Goal: Transaction & Acquisition: Purchase product/service

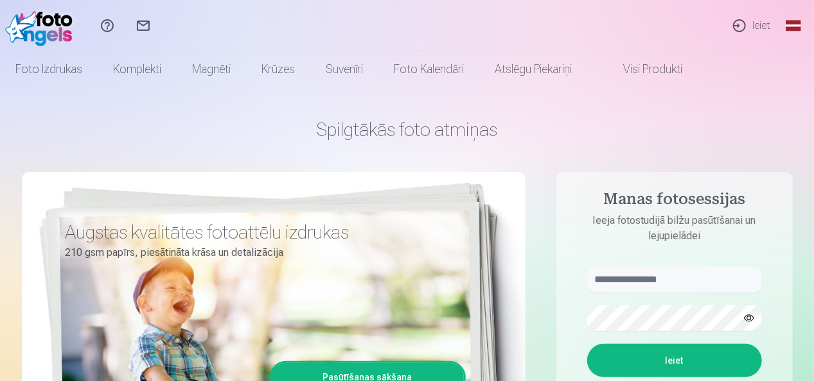
click at [771, 24] on link "Ieiet" at bounding box center [750, 25] width 59 height 51
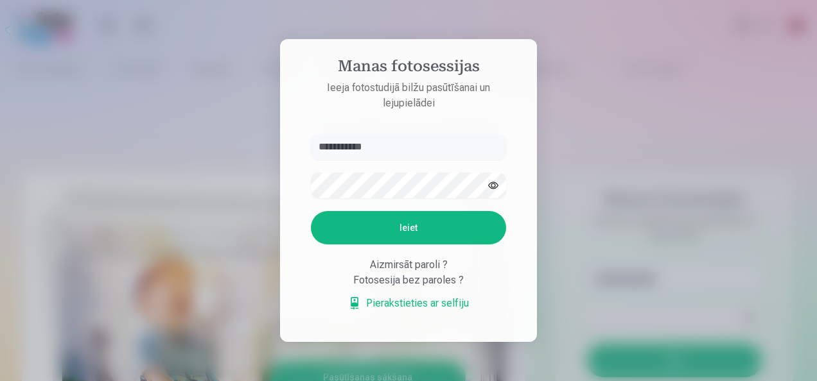
type input "**********"
click at [488, 188] on button "button" at bounding box center [493, 185] width 24 height 24
click at [394, 229] on button "Ieiet" at bounding box center [408, 227] width 195 height 33
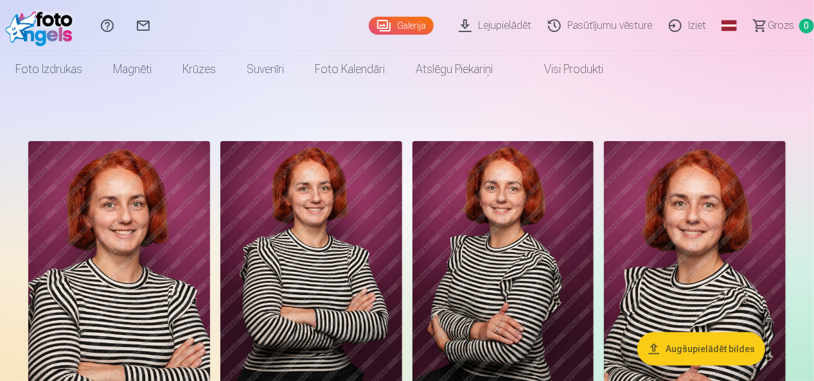
click at [678, 205] on img at bounding box center [695, 277] width 182 height 272
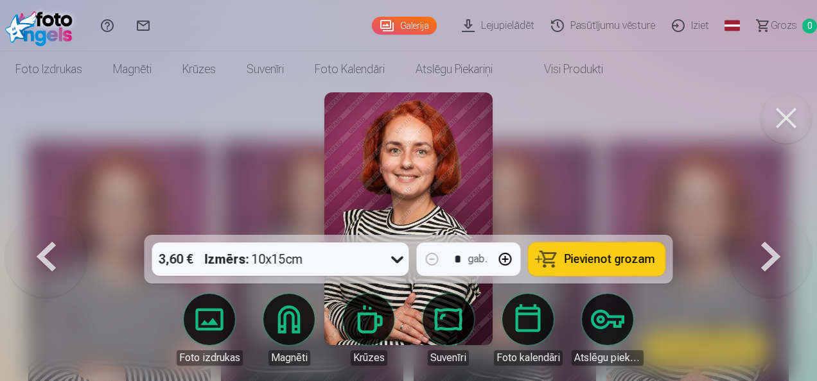
click at [783, 123] on button at bounding box center [785, 117] width 51 height 51
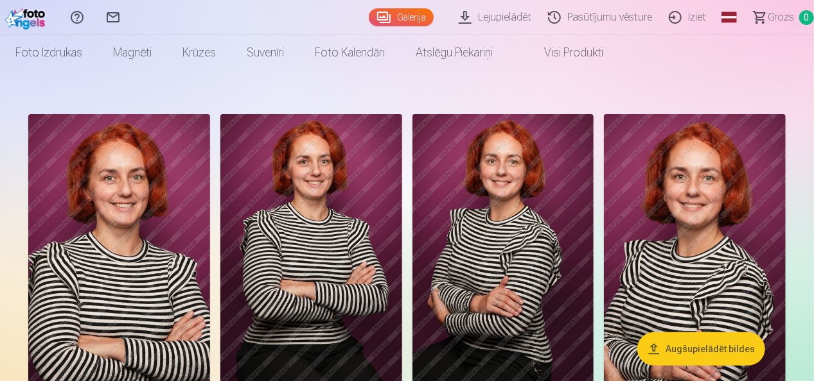
scroll to position [22, 0]
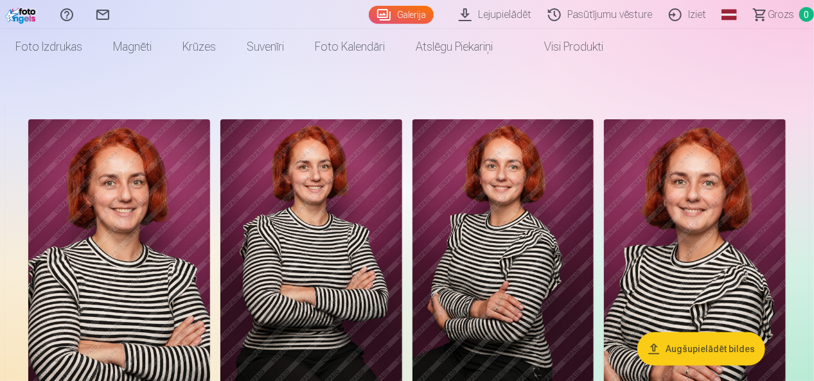
click at [630, 256] on img at bounding box center [695, 255] width 182 height 272
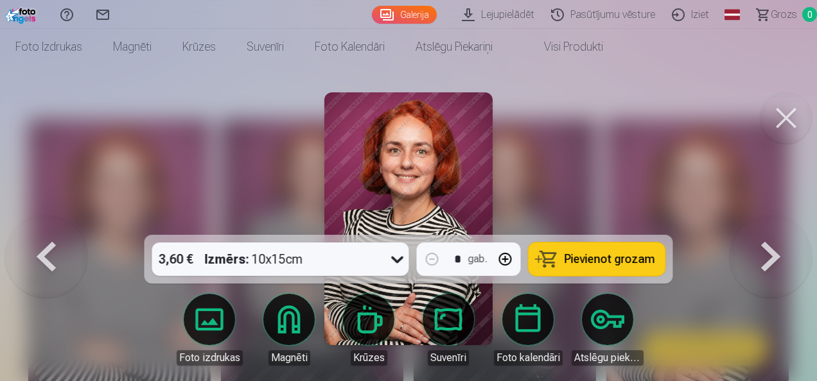
click at [784, 114] on button at bounding box center [785, 117] width 51 height 51
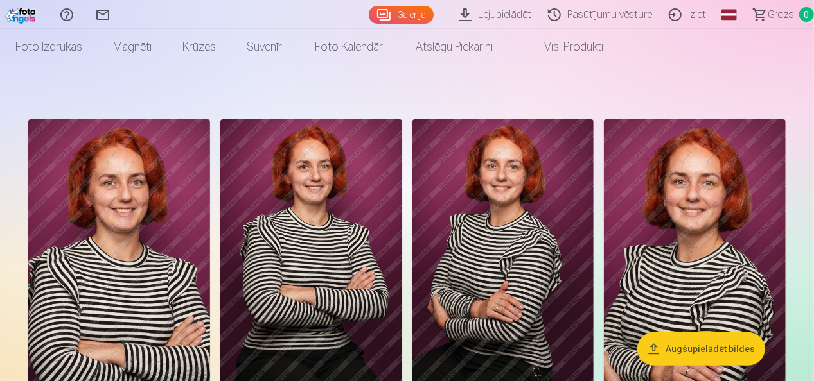
click at [83, 284] on img at bounding box center [119, 255] width 182 height 272
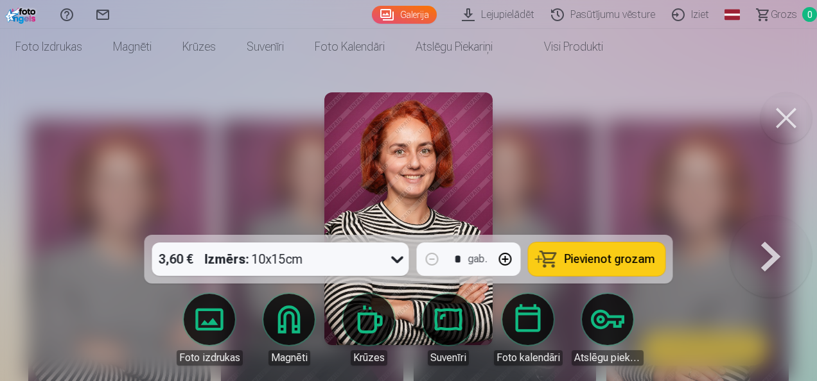
click at [789, 114] on button at bounding box center [785, 117] width 51 height 51
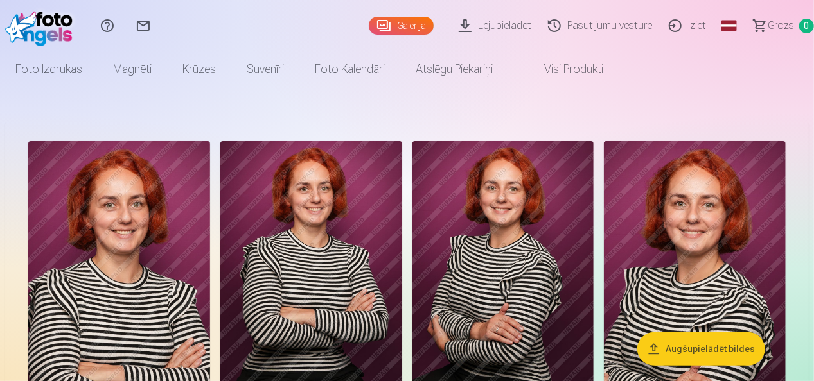
click at [724, 168] on img at bounding box center [695, 277] width 182 height 272
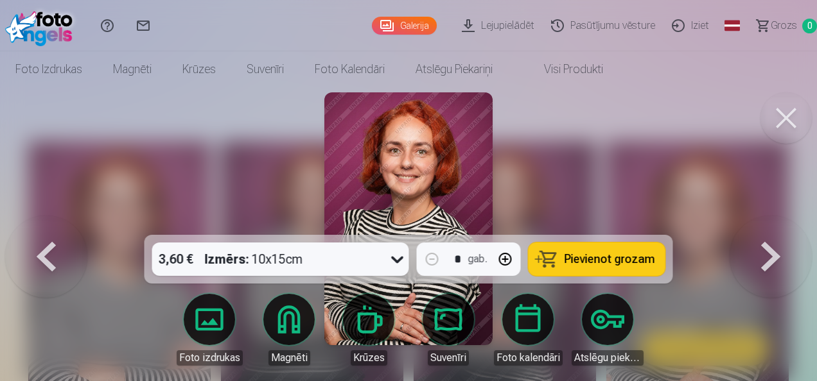
click at [599, 265] on span "Pievienot grozam" at bounding box center [609, 260] width 91 height 12
click at [51, 222] on button at bounding box center [46, 219] width 82 height 6
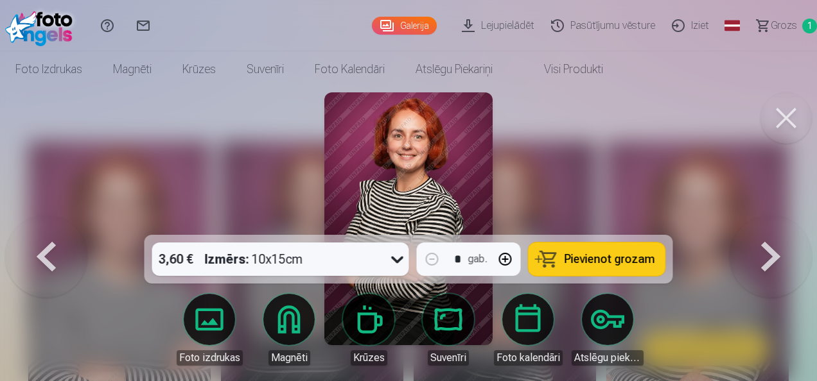
click at [56, 222] on button at bounding box center [46, 219] width 82 height 6
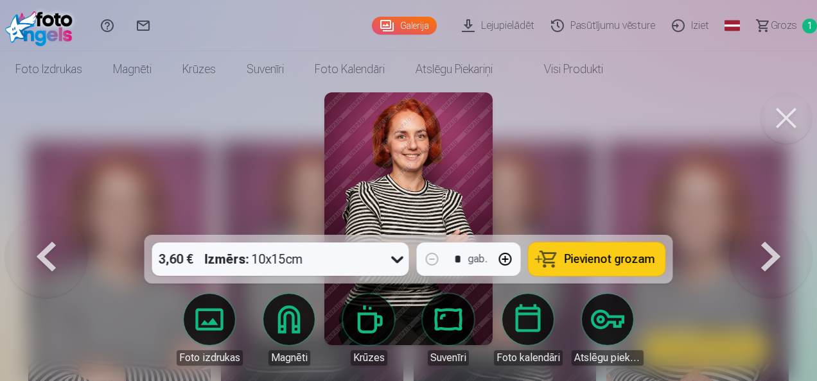
click at [56, 222] on button at bounding box center [46, 219] width 82 height 6
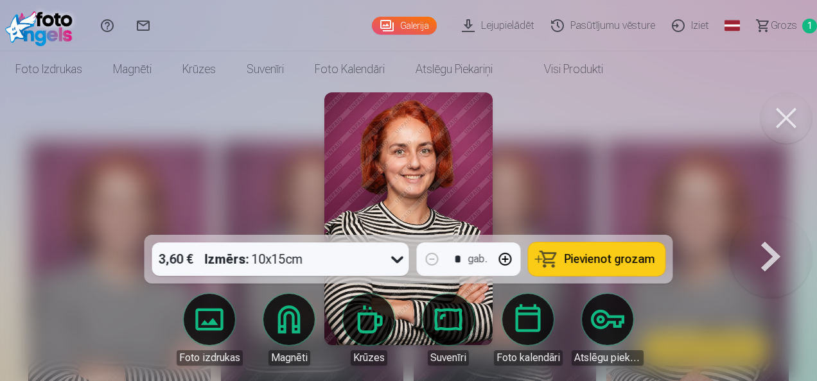
click at [56, 258] on div at bounding box center [408, 190] width 817 height 381
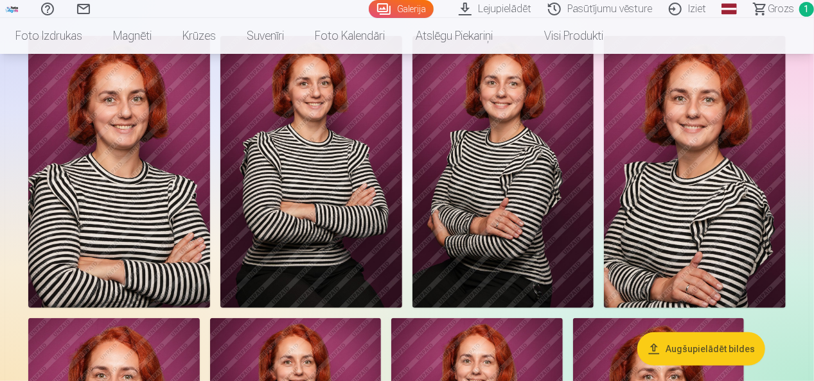
scroll to position [78, 0]
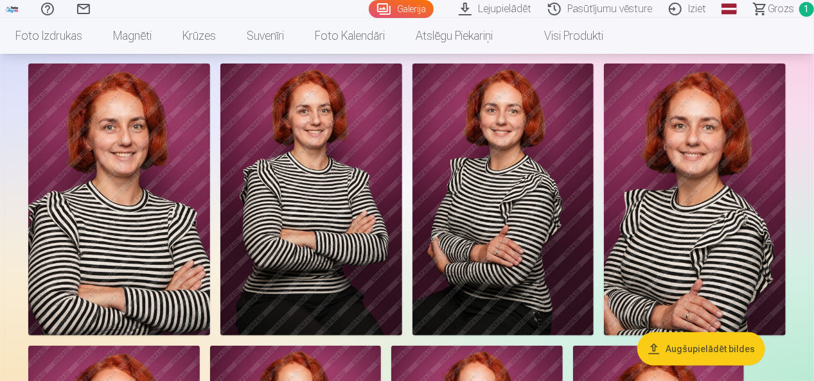
click at [107, 157] on img at bounding box center [119, 200] width 182 height 272
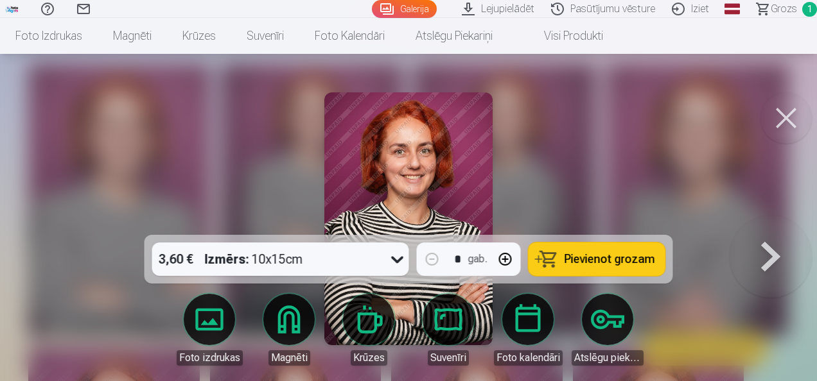
click at [611, 259] on span "Pievienot grozam" at bounding box center [609, 260] width 91 height 12
click at [784, 114] on button at bounding box center [785, 117] width 51 height 51
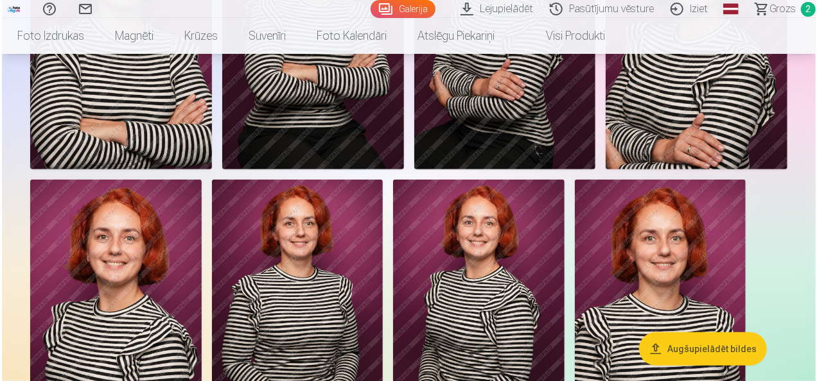
scroll to position [306, 0]
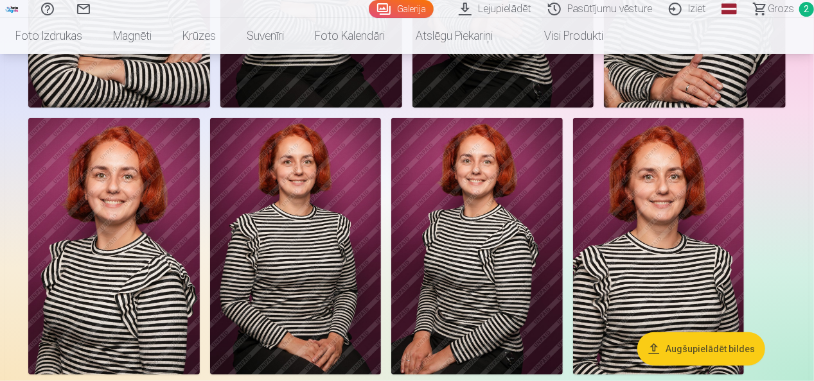
click at [498, 188] on img at bounding box center [476, 246] width 171 height 257
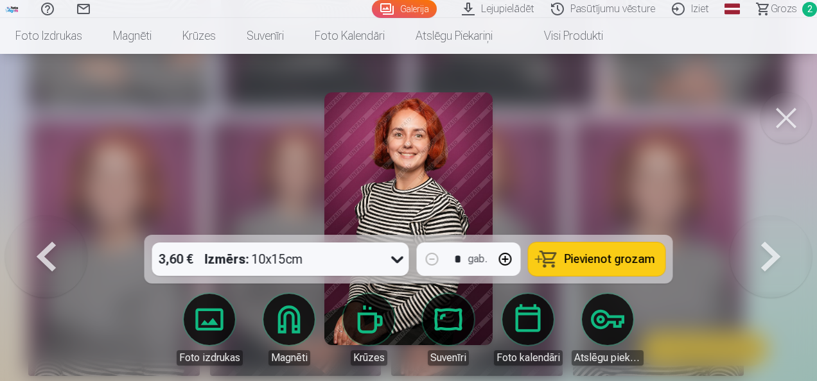
click at [49, 222] on button at bounding box center [46, 219] width 82 height 6
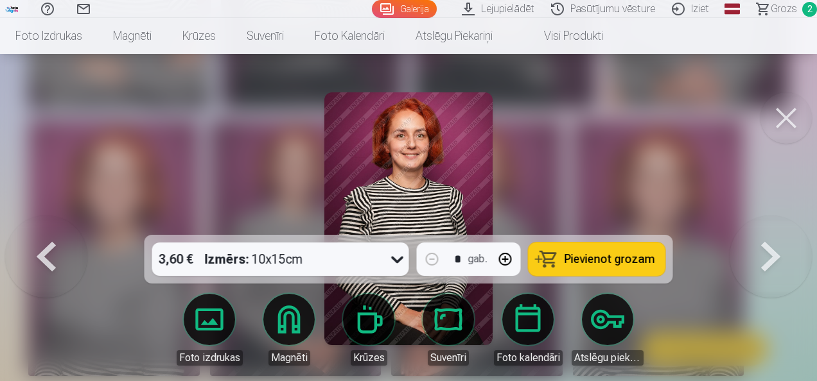
click at [49, 222] on button at bounding box center [46, 219] width 82 height 6
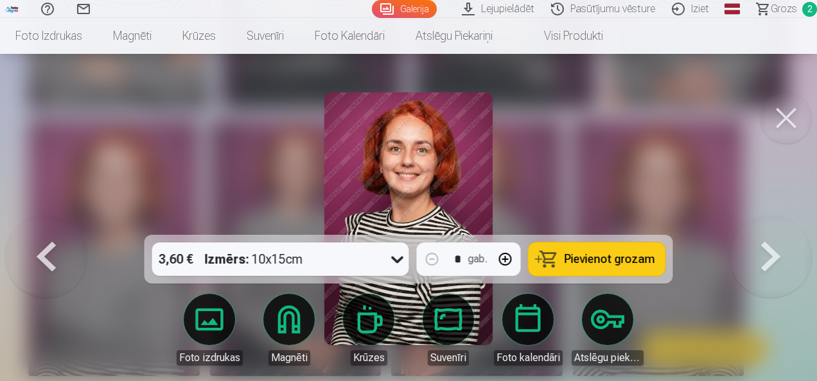
click at [772, 222] on button at bounding box center [770, 219] width 82 height 6
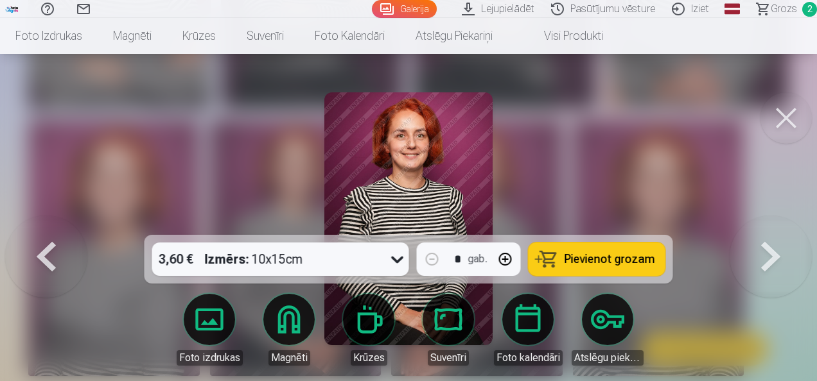
click at [772, 222] on button at bounding box center [770, 219] width 82 height 6
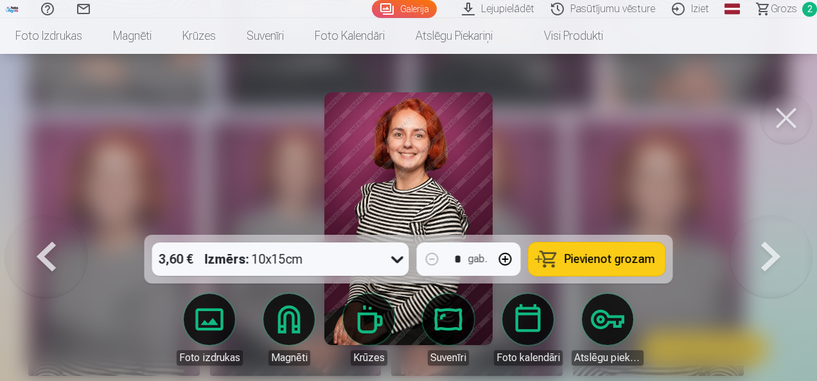
click at [559, 253] on button "Pievienot grozam" at bounding box center [596, 259] width 137 height 33
click at [779, 14] on span "Grozs" at bounding box center [784, 8] width 26 height 15
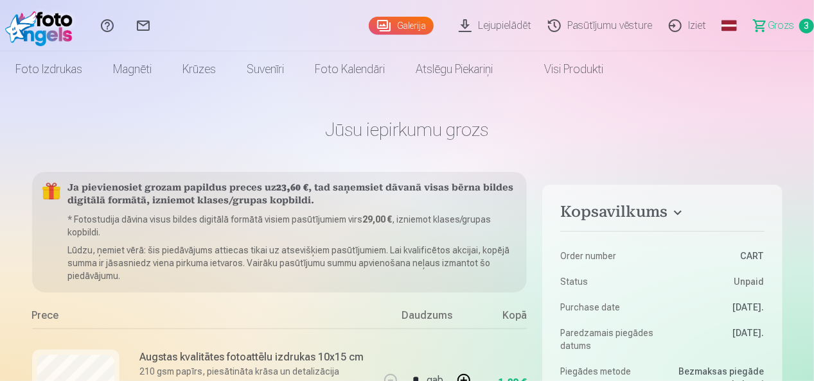
click at [39, 42] on img at bounding box center [42, 25] width 74 height 41
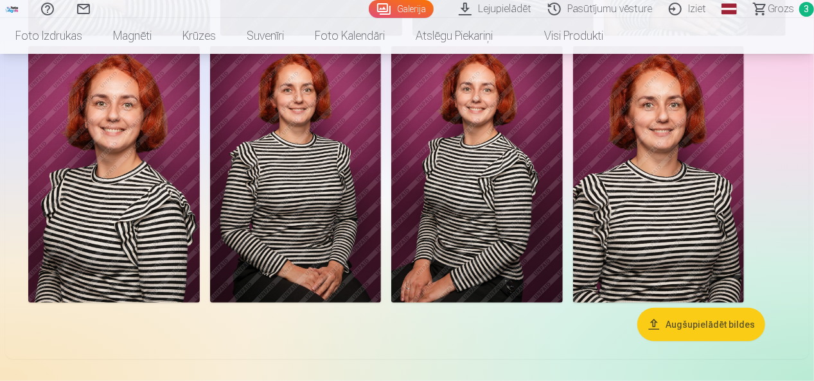
scroll to position [5, 0]
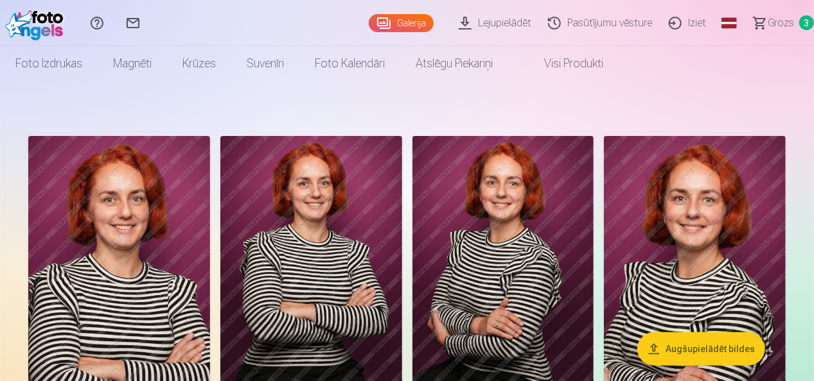
click at [786, 21] on span "Grozs" at bounding box center [780, 22] width 26 height 15
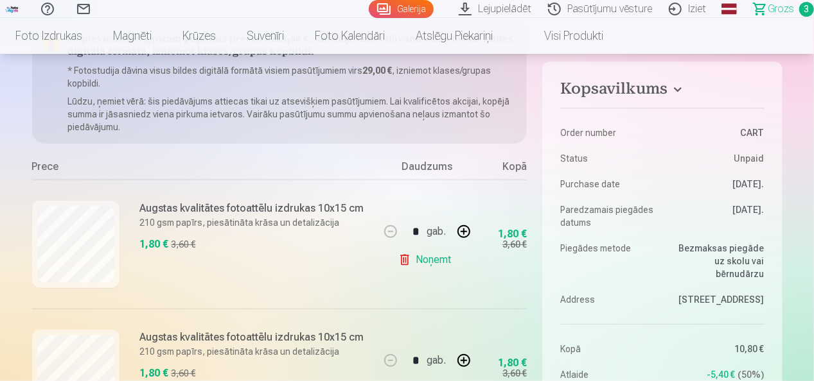
scroll to position [161, 0]
